Goal: Transaction & Acquisition: Purchase product/service

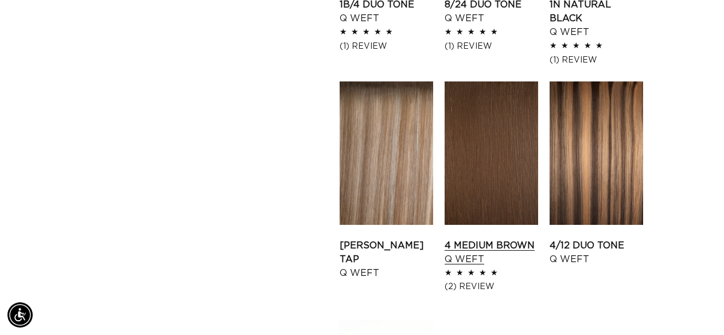
scroll to position [0, 642]
click at [469, 245] on link "4 Medium Brown Q Weft" at bounding box center [491, 253] width 93 height 28
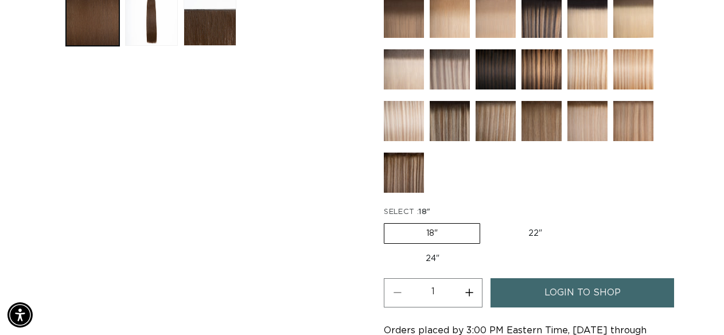
scroll to position [0, 1285]
click at [515, 295] on link "login to shop" at bounding box center [582, 292] width 184 height 29
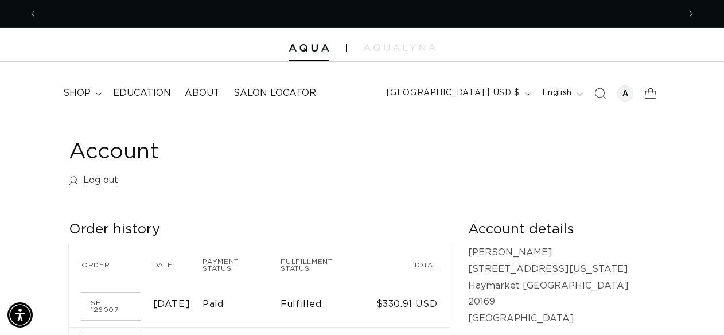
scroll to position [0, 642]
click at [625, 93] on div at bounding box center [625, 93] width 16 height 16
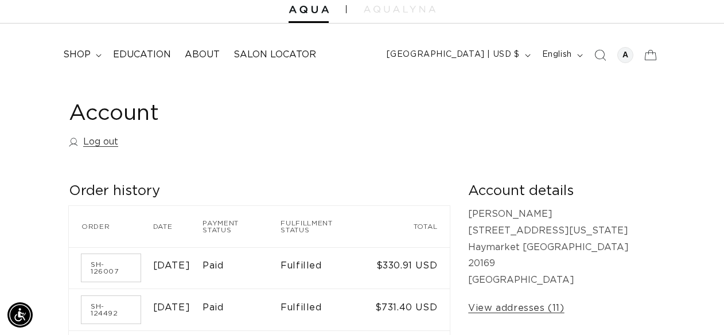
scroll to position [0, 642]
click at [86, 53] on span "shop" at bounding box center [77, 55] width 28 height 12
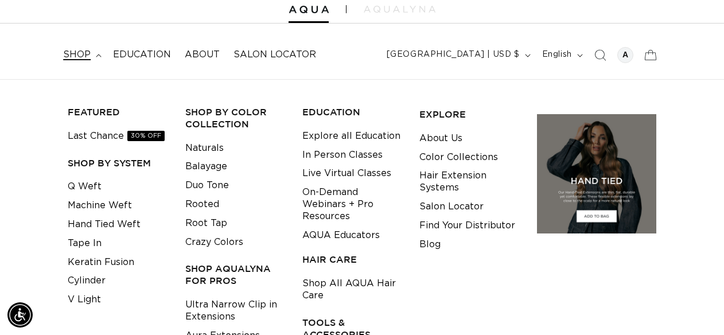
scroll to position [0, 1285]
click at [90, 183] on link "Q Weft" at bounding box center [85, 186] width 34 height 19
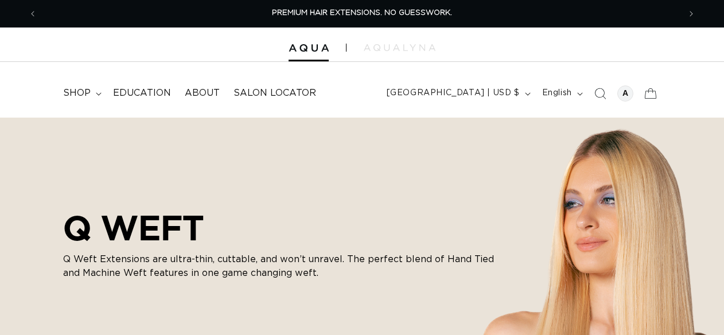
scroll to position [317, 0]
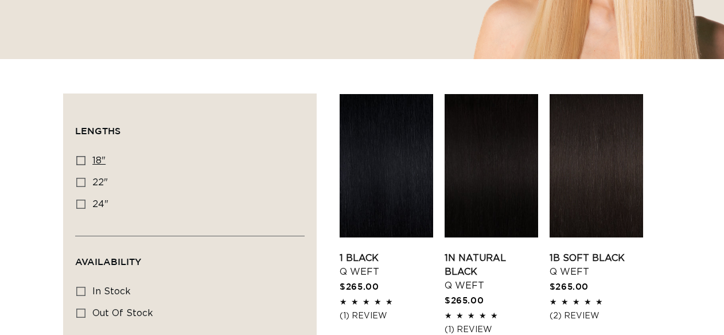
click at [79, 163] on icon at bounding box center [80, 160] width 9 height 9
click at [79, 163] on input "18" 18" (5 products)" at bounding box center [80, 160] width 9 height 9
checkbox input "true"
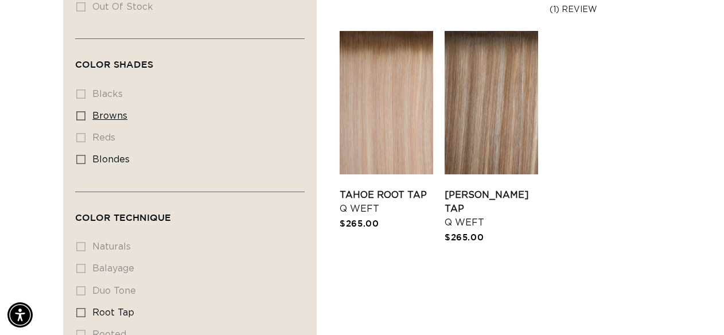
scroll to position [0, 1285]
click at [84, 118] on icon at bounding box center [80, 115] width 9 height 9
click at [84, 118] on input "browns browns (5 products)" at bounding box center [80, 115] width 9 height 9
checkbox input "true"
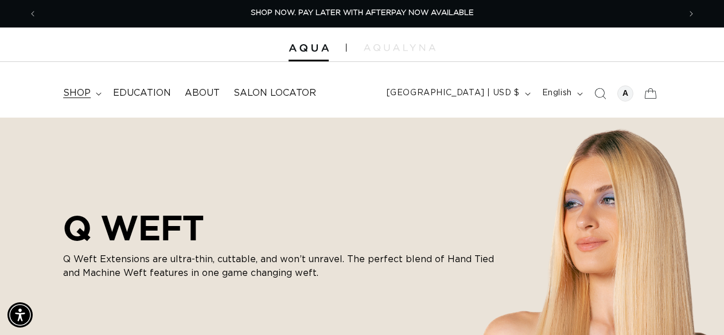
click at [84, 95] on span "shop" at bounding box center [77, 93] width 28 height 12
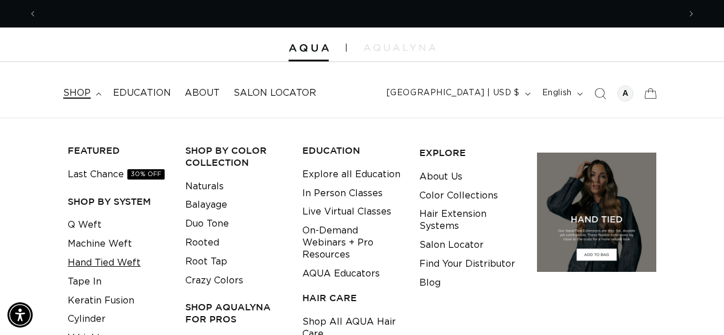
scroll to position [0, 1285]
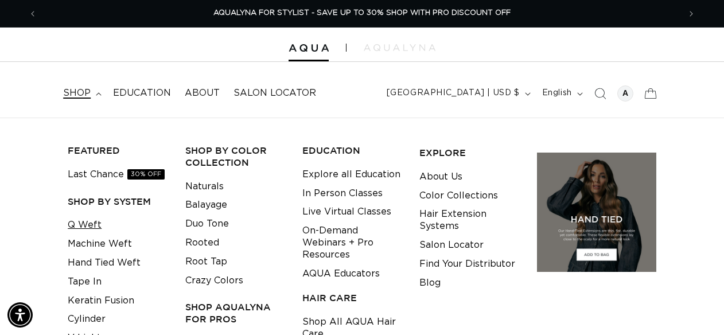
click at [94, 223] on link "Q Weft" at bounding box center [85, 225] width 34 height 19
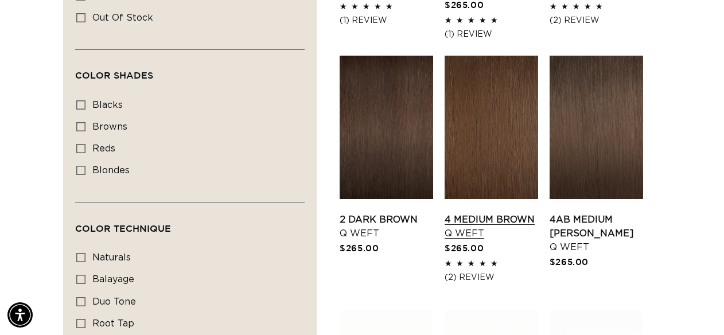
scroll to position [0, 642]
click at [474, 225] on link "4 Medium Brown Q Weft" at bounding box center [491, 227] width 93 height 28
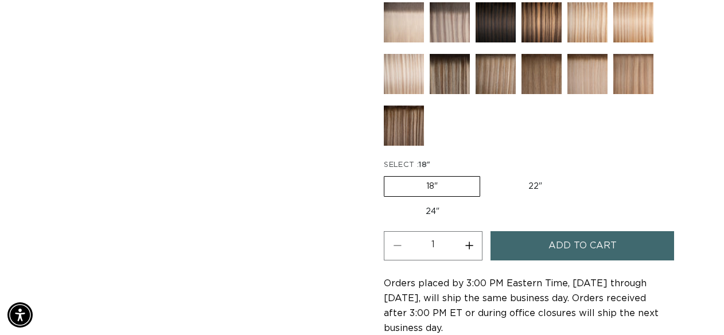
scroll to position [588, 0]
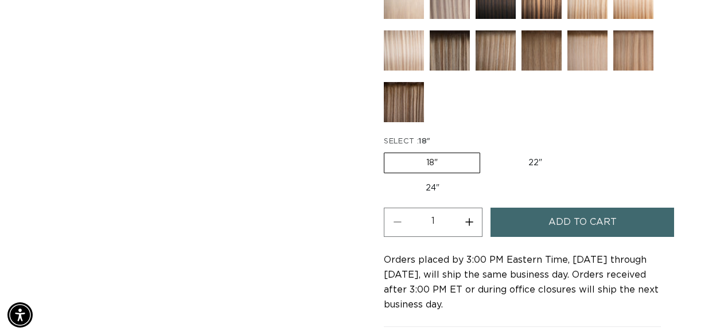
click at [472, 226] on button "Increase quantity for 4 Medium Brown - Q Weft" at bounding box center [469, 222] width 26 height 29
type input "3"
click at [541, 226] on button "Add to cart" at bounding box center [582, 222] width 184 height 29
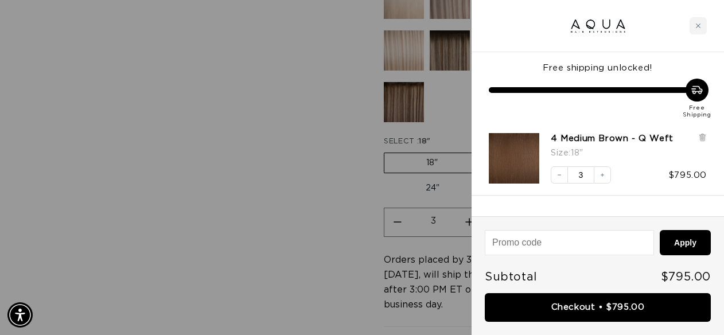
scroll to position [0, 1285]
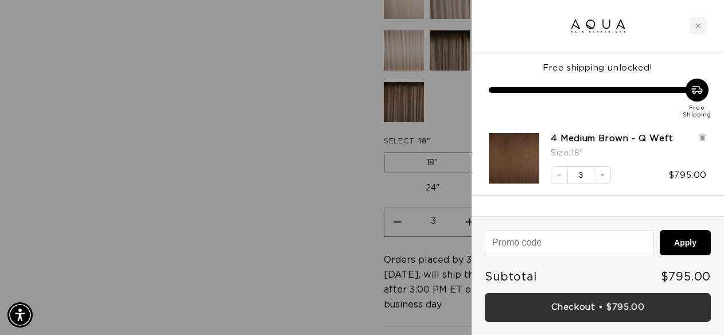
click at [575, 308] on link "Checkout • $795.00" at bounding box center [598, 307] width 226 height 29
